Goal: Transaction & Acquisition: Obtain resource

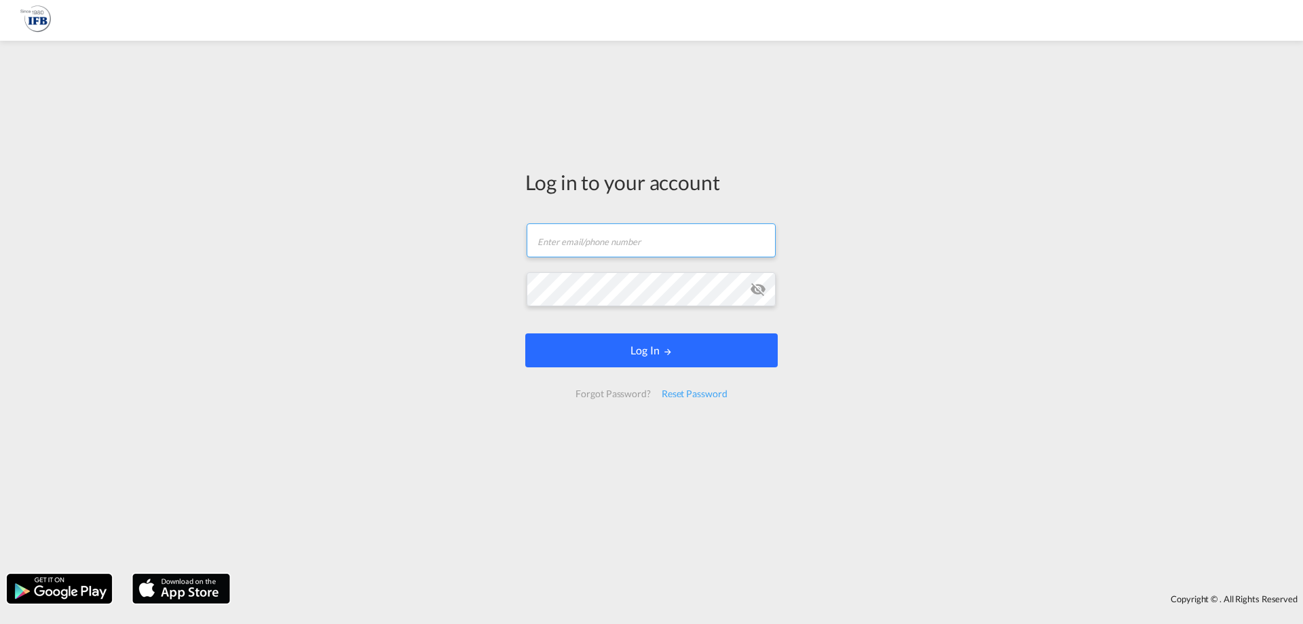
type input "[PERSON_NAME][EMAIL_ADDRESS][DOMAIN_NAME]"
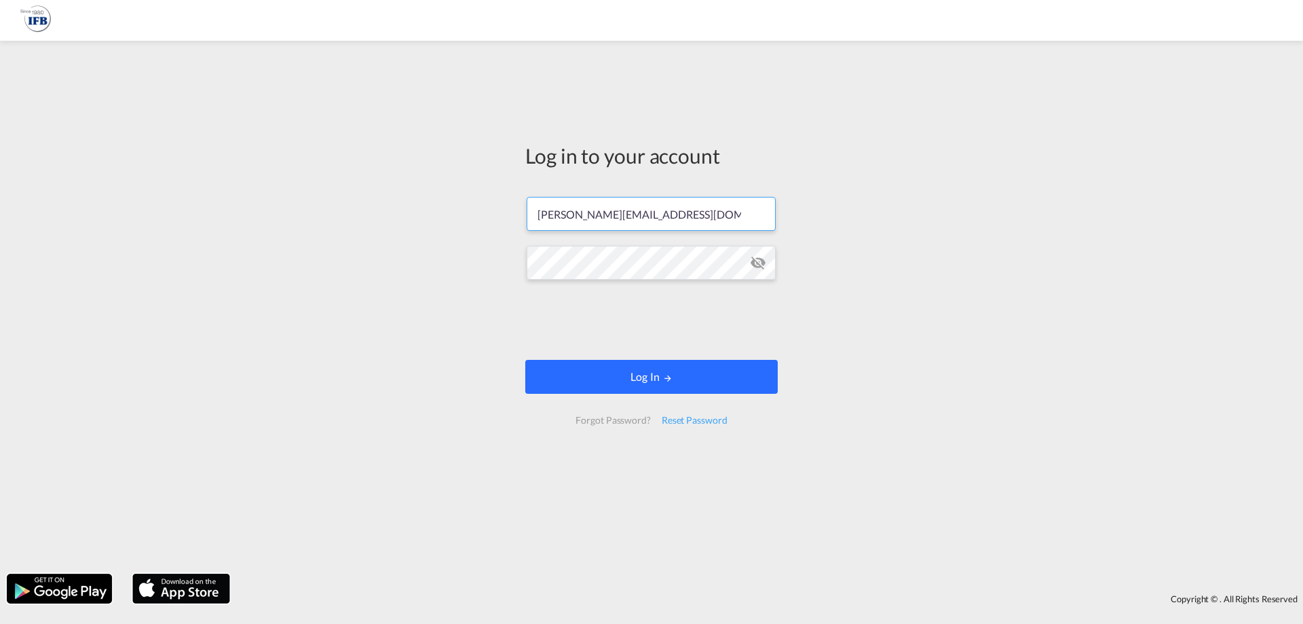
click at [589, 350] on form "[PERSON_NAME][EMAIL_ADDRESS][DOMAIN_NAME] Password field is required Log In For…" at bounding box center [651, 310] width 252 height 255
click at [609, 383] on button "Log In" at bounding box center [651, 377] width 252 height 34
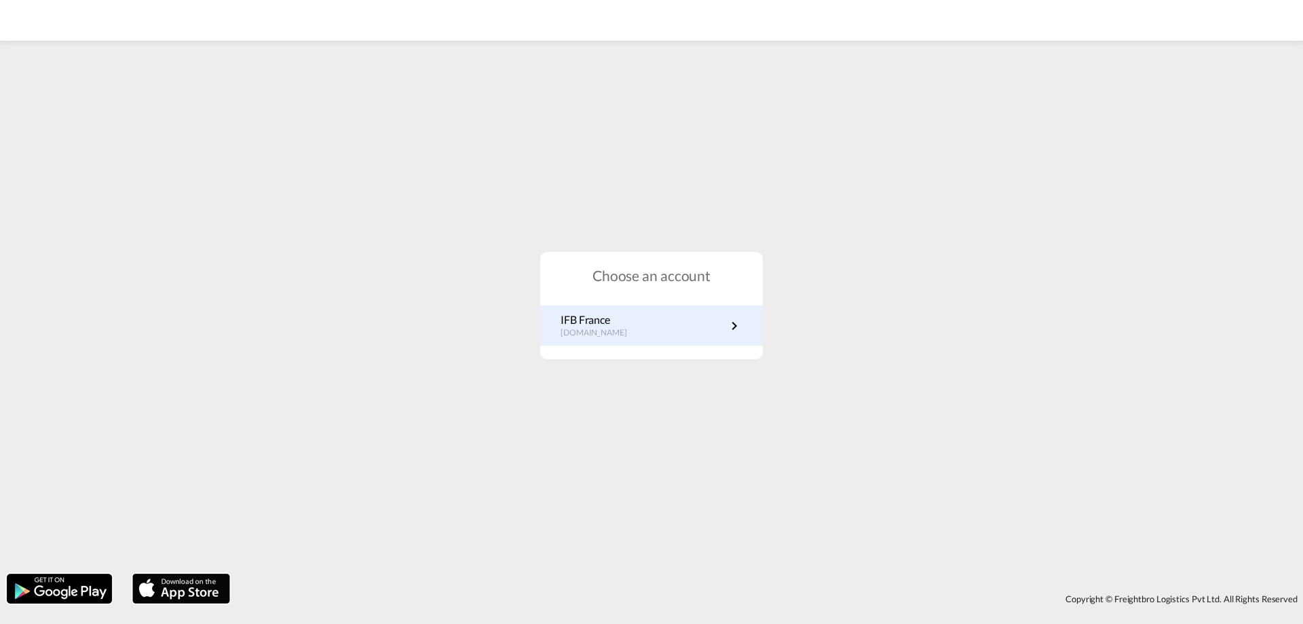
click at [610, 320] on p "IFB France" at bounding box center [601, 319] width 80 height 15
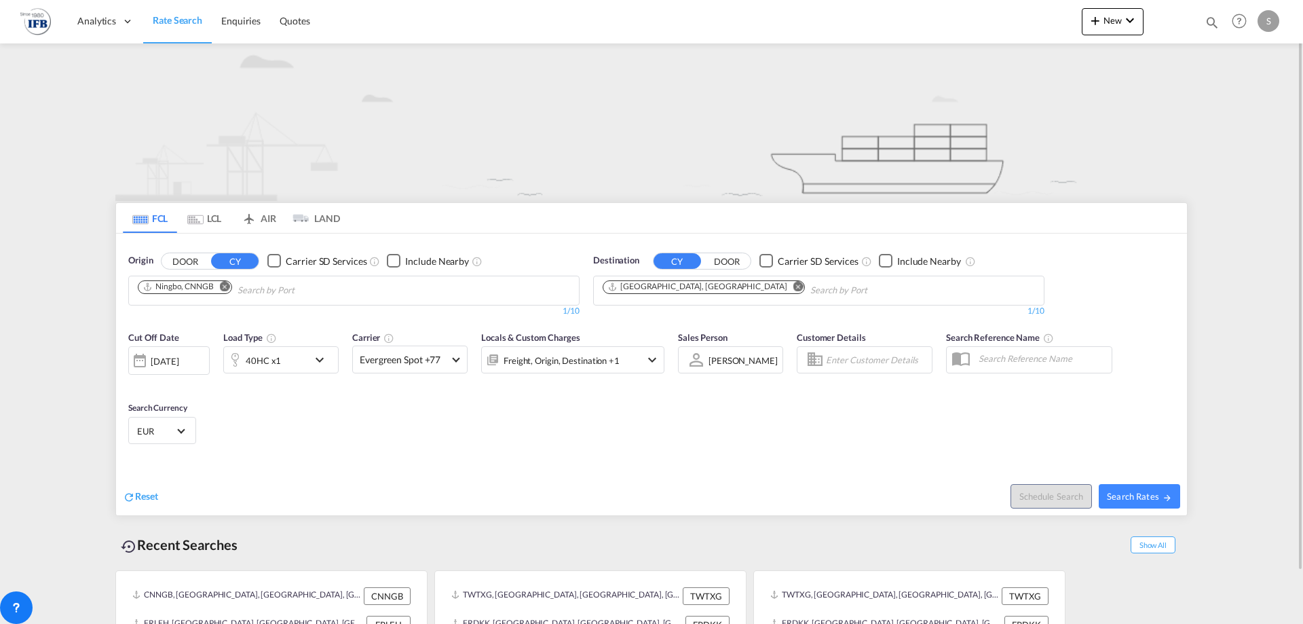
click at [223, 290] on md-icon "Remove" at bounding box center [225, 286] width 10 height 10
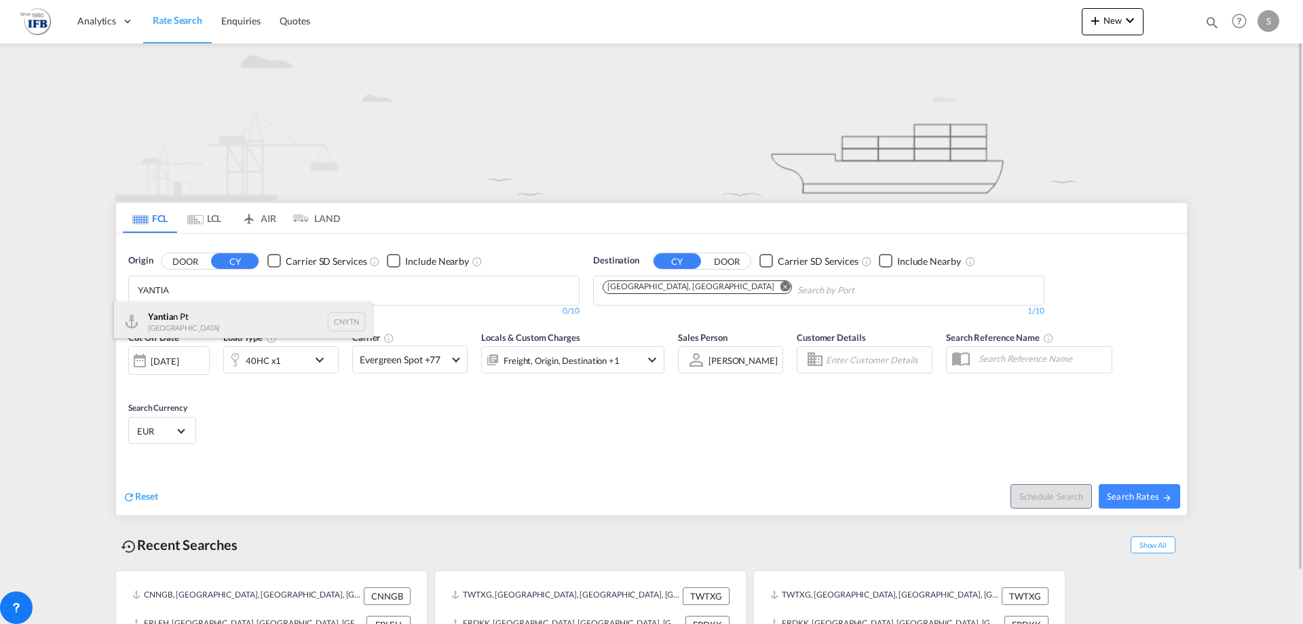
type input "YANTIA"
click at [215, 321] on div "Yantia n Pt China CNYTN" at bounding box center [243, 321] width 258 height 41
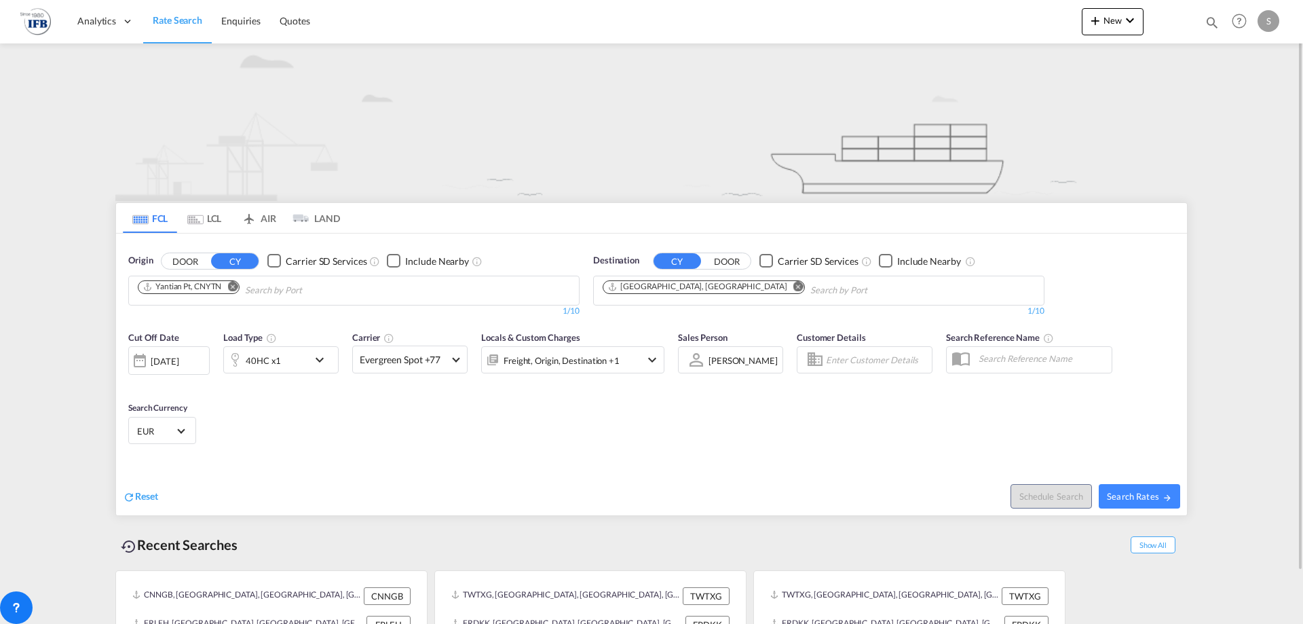
click at [199, 365] on div "03 Sep 2025" at bounding box center [168, 360] width 81 height 29
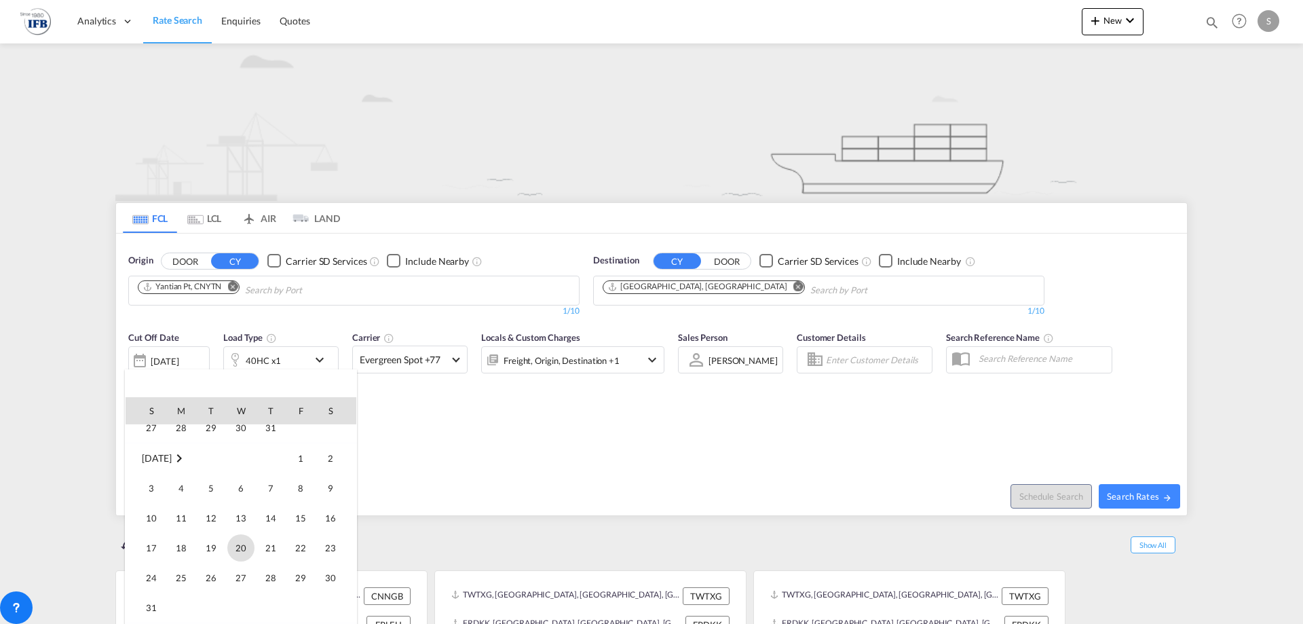
scroll to position [336, 0]
click at [332, 590] on span "30" at bounding box center [330, 582] width 27 height 27
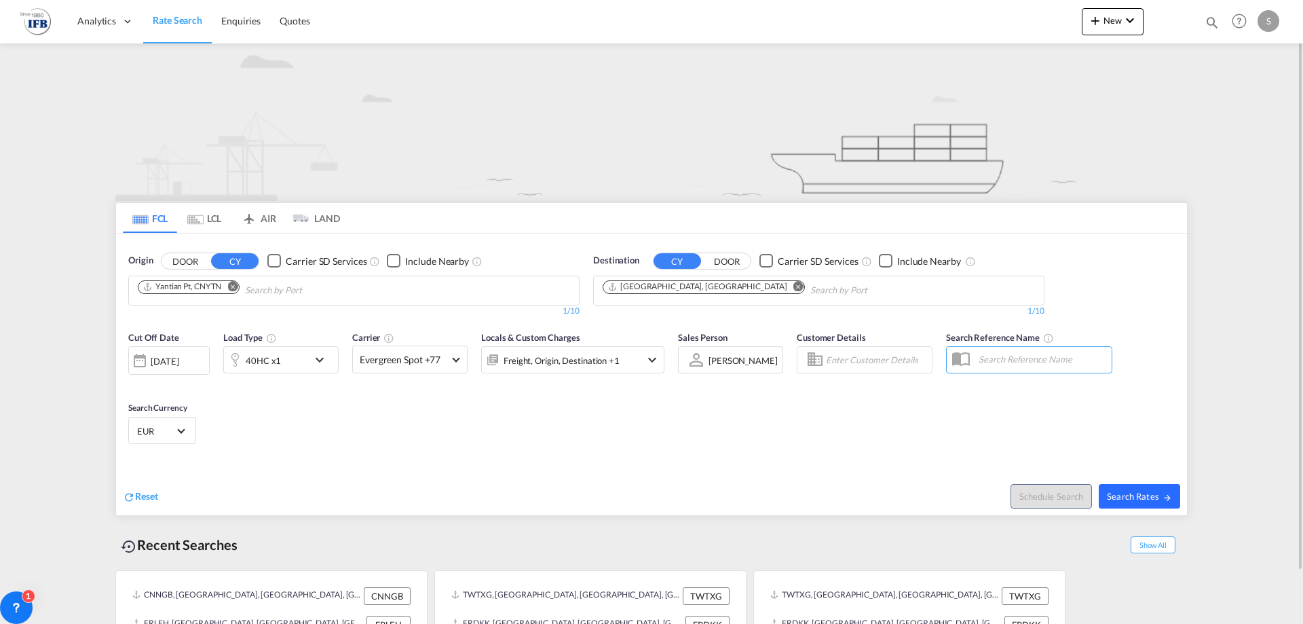
click at [1148, 491] on span "Search Rates" at bounding box center [1139, 496] width 65 height 11
type input "CNYTN to FRLEH / 30 Aug 2025"
